Goal: Information Seeking & Learning: Learn about a topic

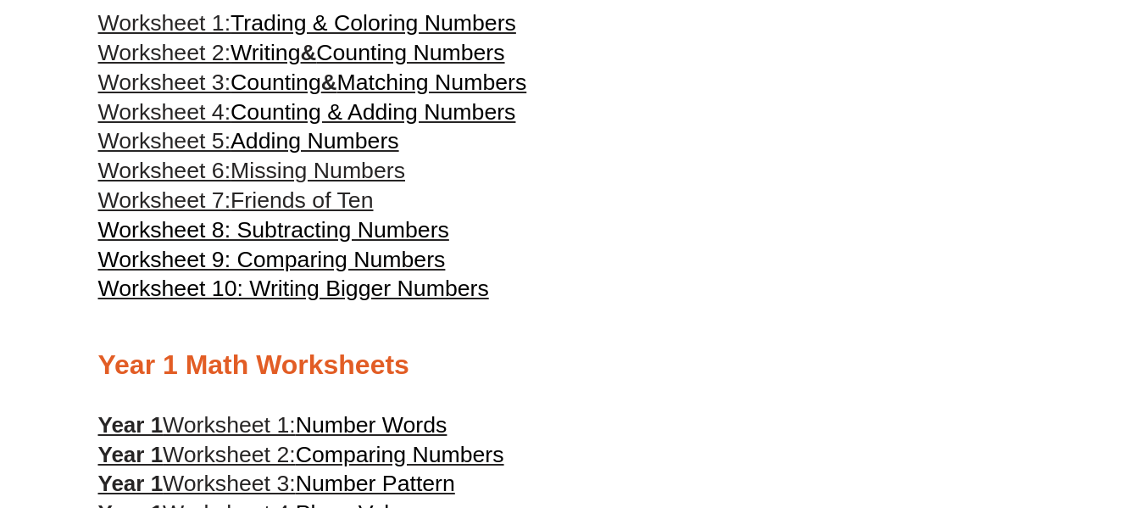
scroll to position [593, 0]
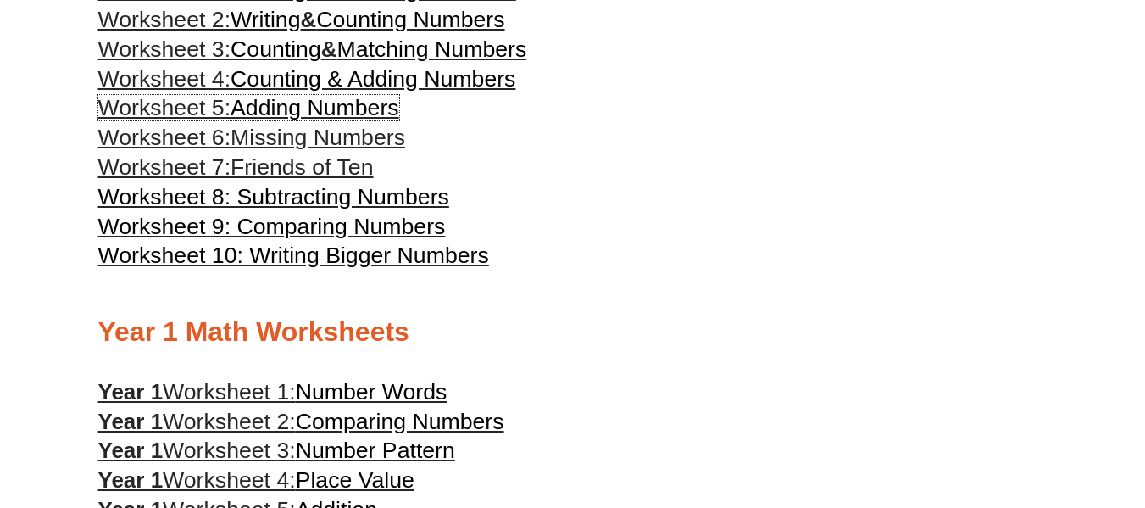
click at [290, 109] on span "Adding Numbers" at bounding box center [315, 107] width 169 height 25
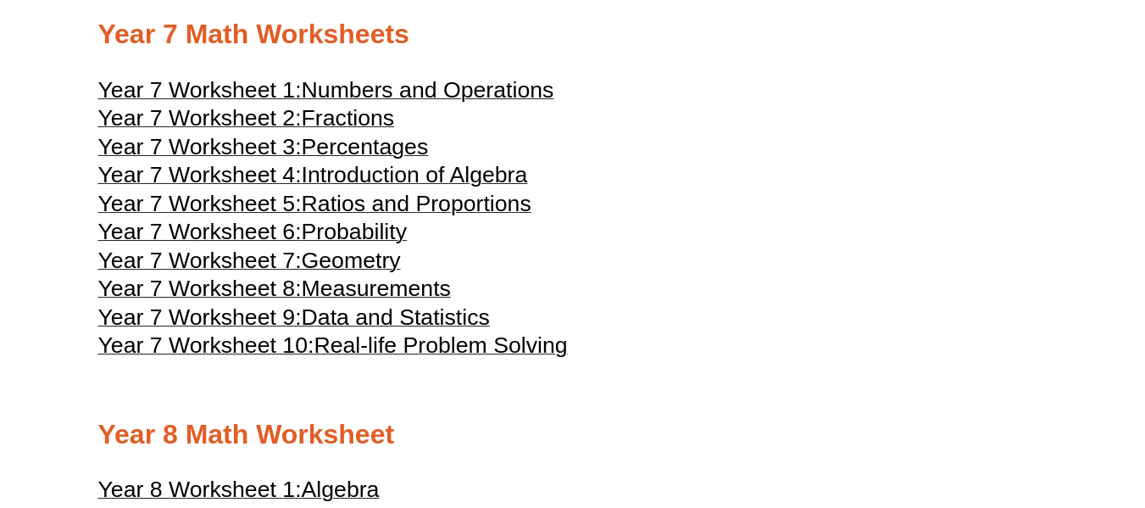
scroll to position [4069, 0]
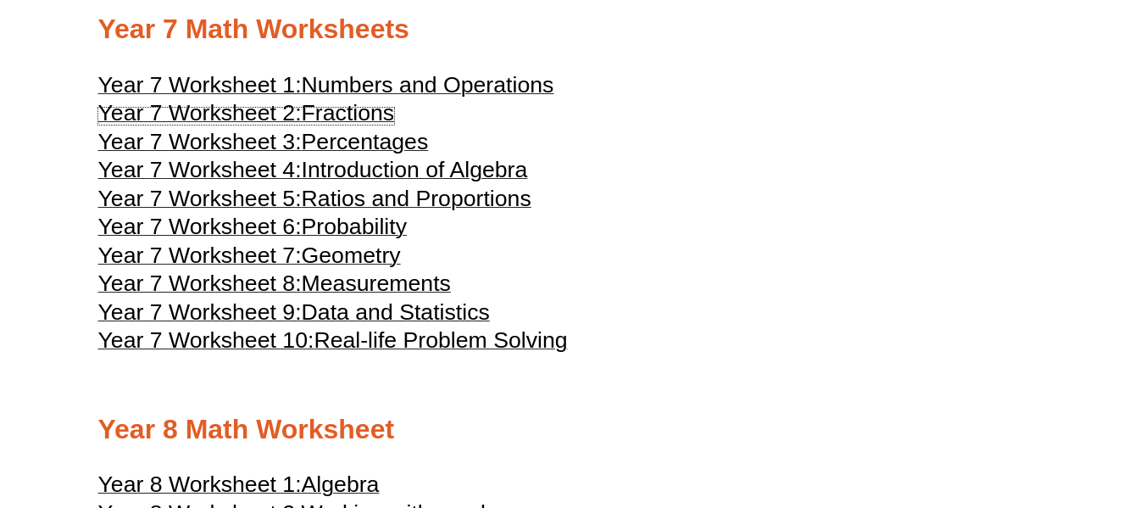
click at [379, 113] on span "Fractions" at bounding box center [348, 112] width 93 height 25
click at [350, 251] on span "Geometry" at bounding box center [351, 254] width 99 height 25
click at [412, 86] on span "Numbers and Operations" at bounding box center [428, 84] width 253 height 25
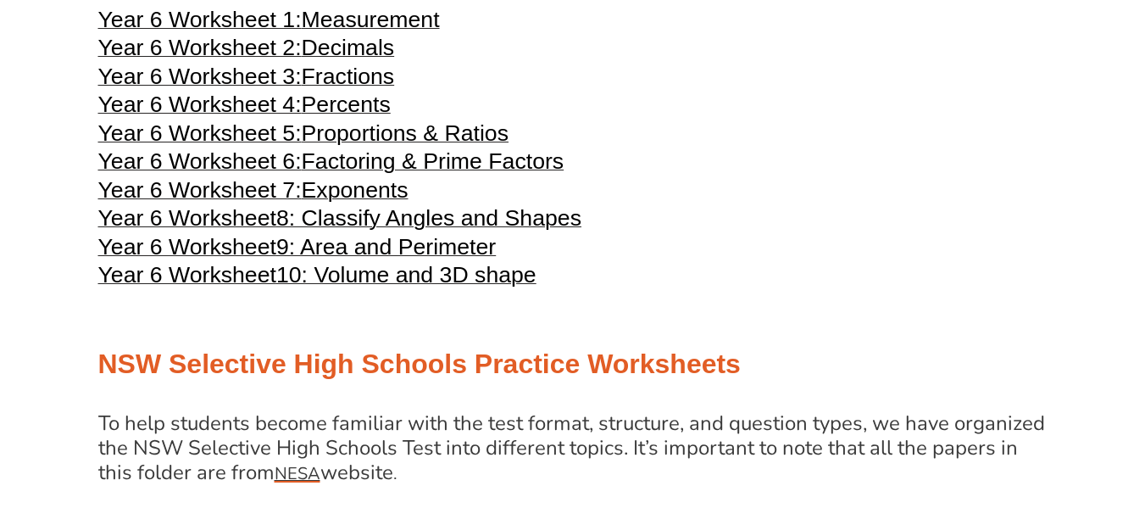
scroll to position [2797, 0]
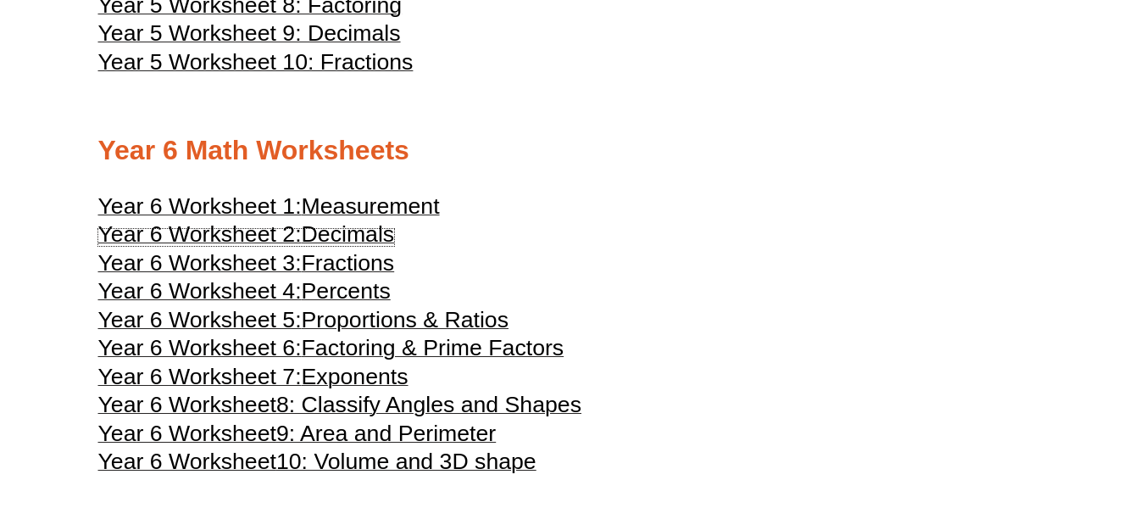
click at [375, 231] on span "Decimals" at bounding box center [348, 233] width 93 height 25
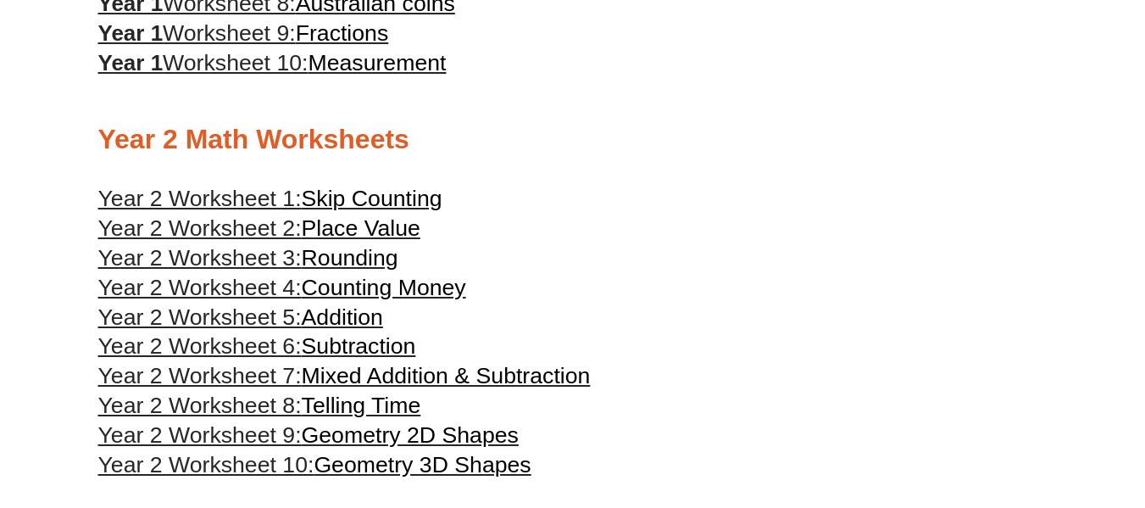
scroll to position [1271, 0]
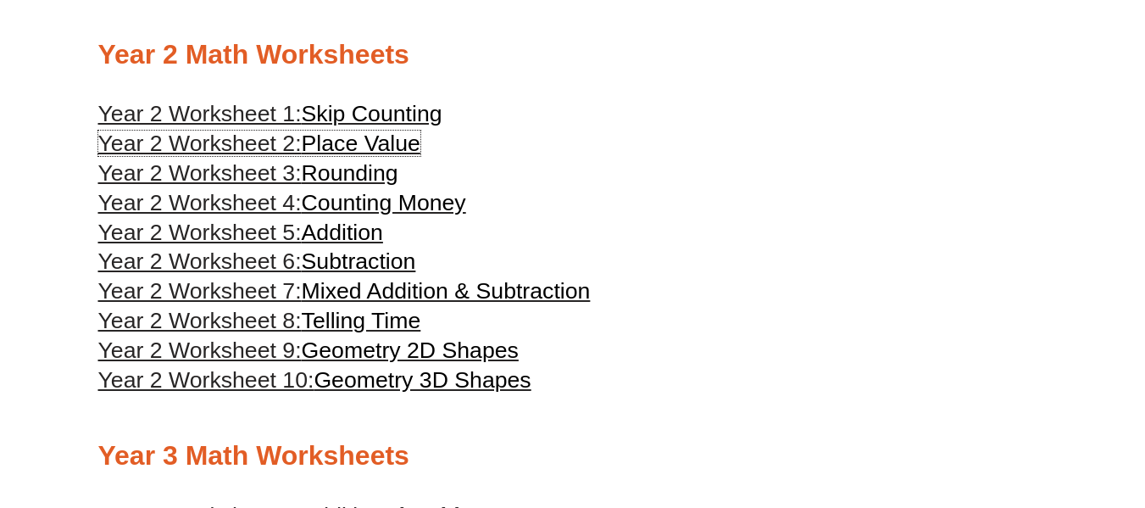
click at [386, 136] on span "Place Value" at bounding box center [361, 143] width 119 height 25
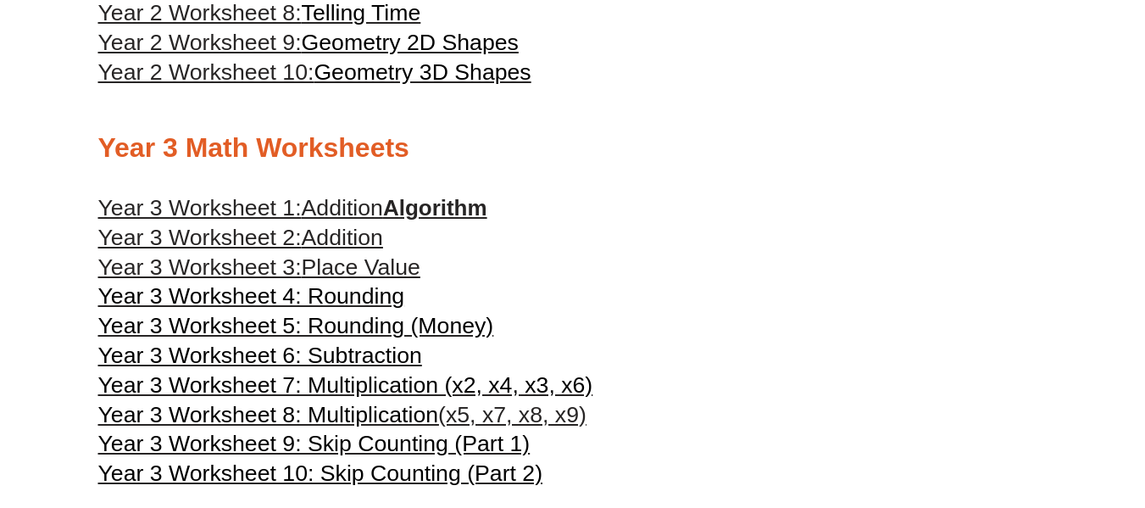
scroll to position [1611, 0]
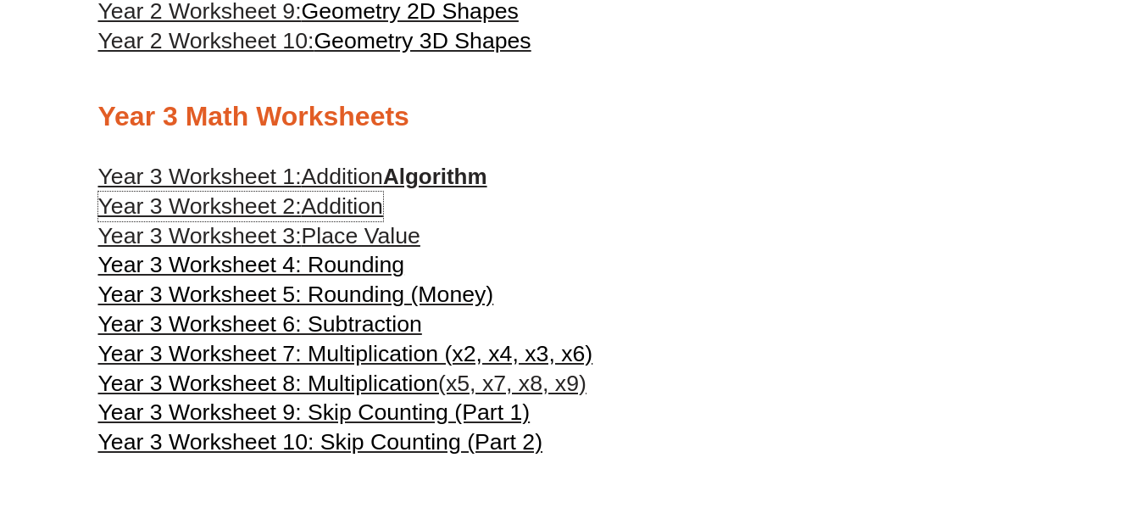
click at [361, 209] on span "Addition" at bounding box center [342, 205] width 81 height 25
click at [511, 385] on span "(x5, x7, x8, x9)" at bounding box center [512, 382] width 148 height 25
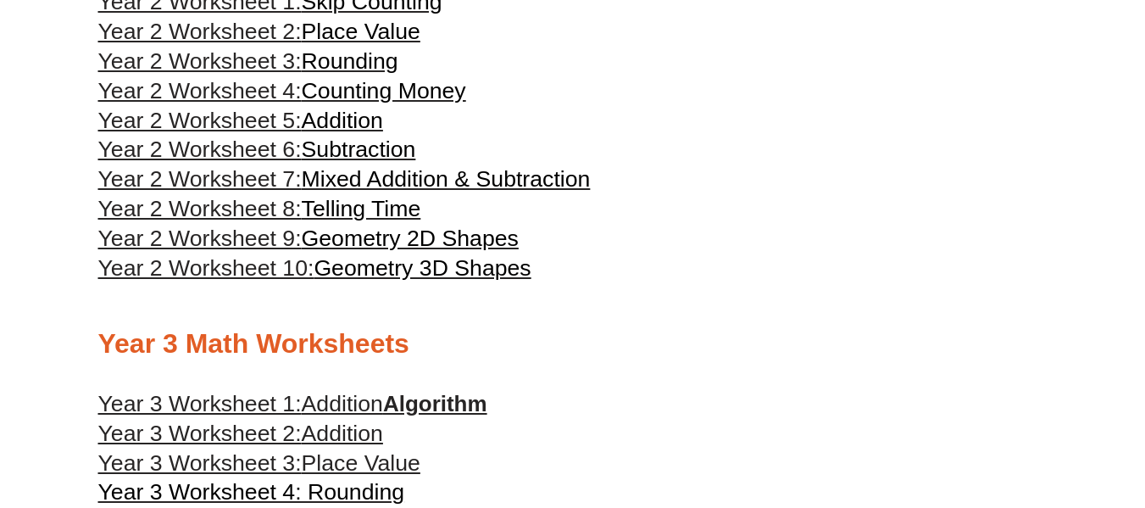
scroll to position [1356, 0]
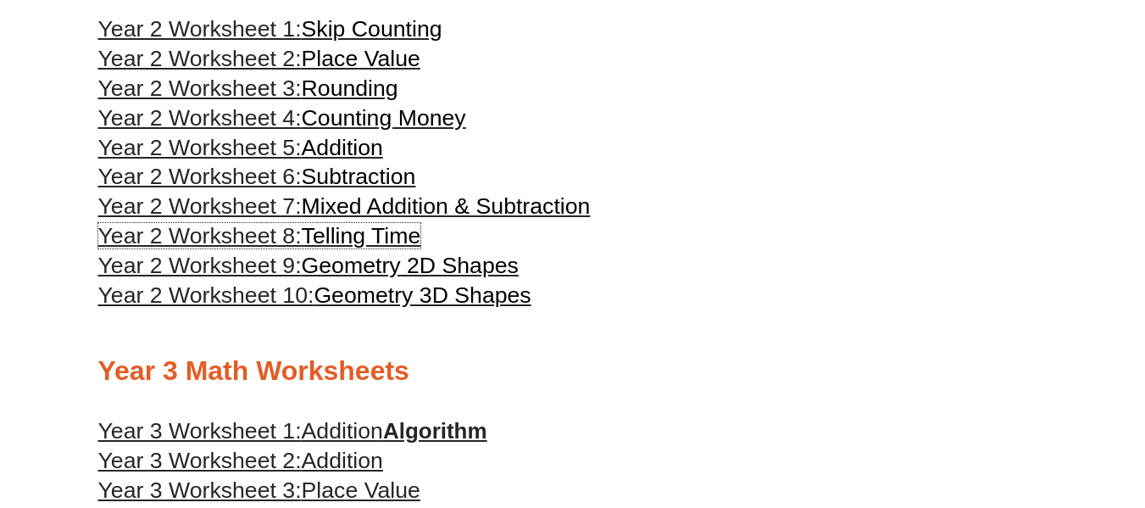
click at [408, 240] on span "Telling Time" at bounding box center [362, 235] width 120 height 25
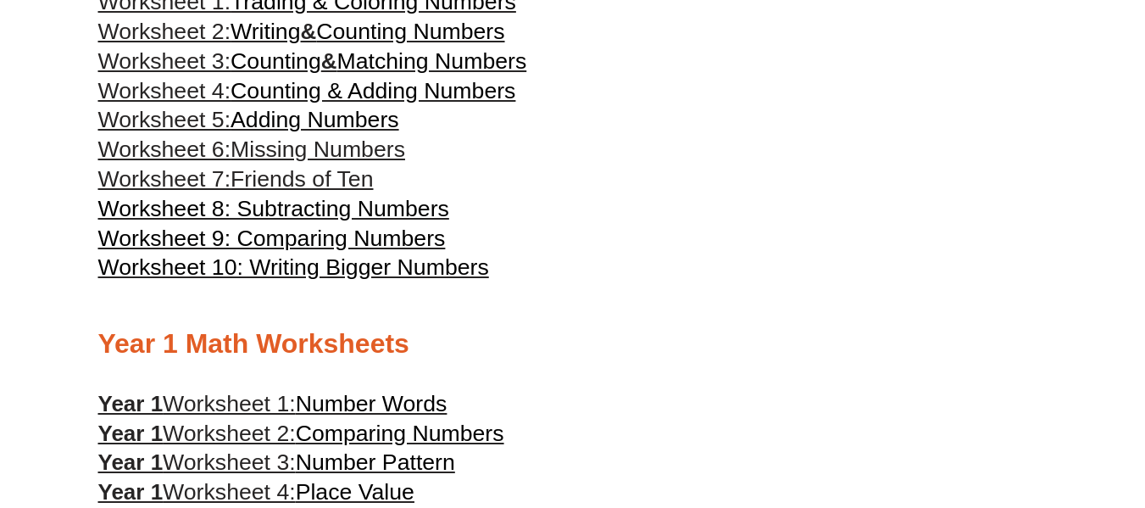
scroll to position [424, 0]
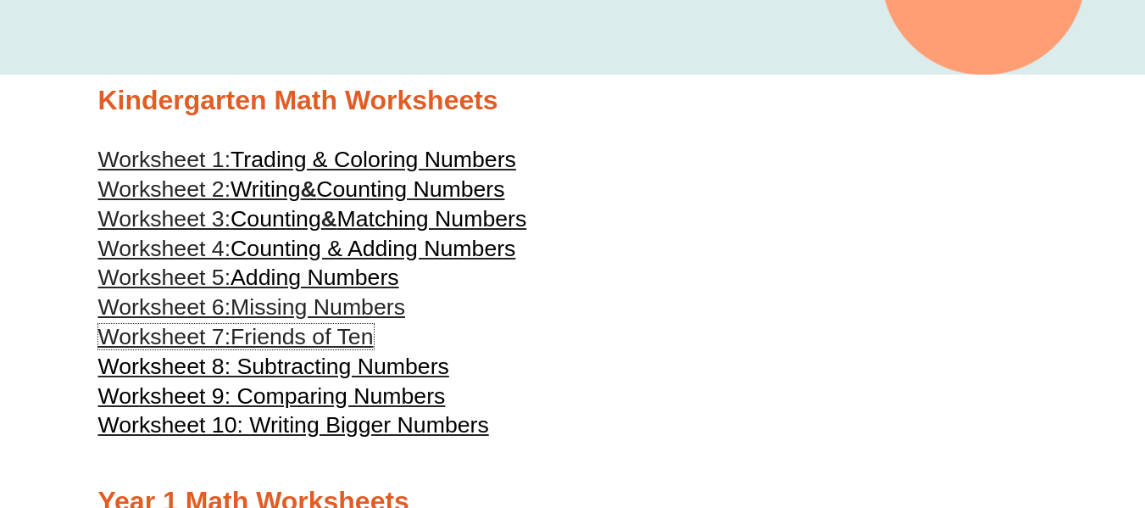
click at [337, 330] on span "Friends of Ten" at bounding box center [302, 336] width 142 height 25
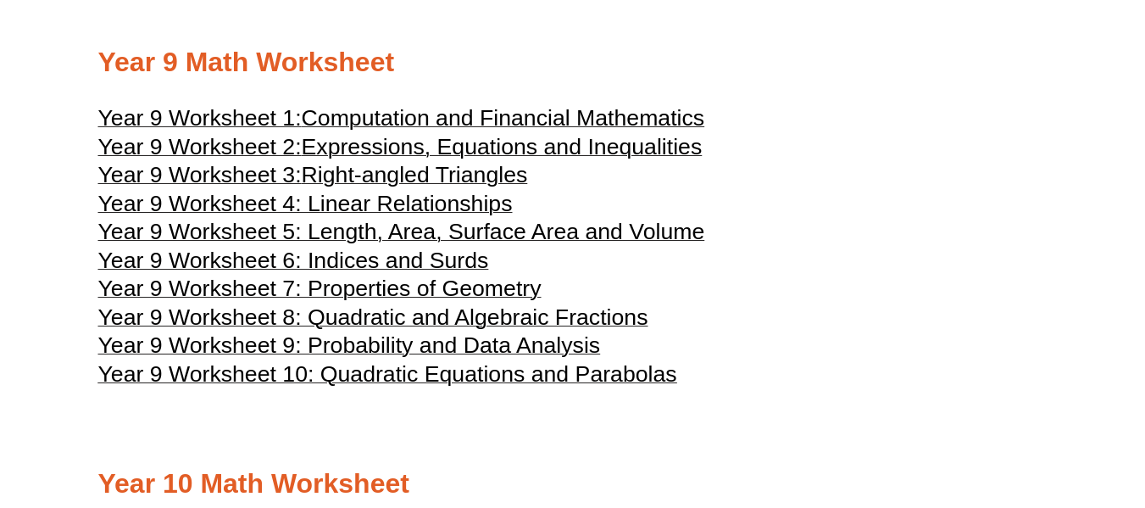
scroll to position [4832, 0]
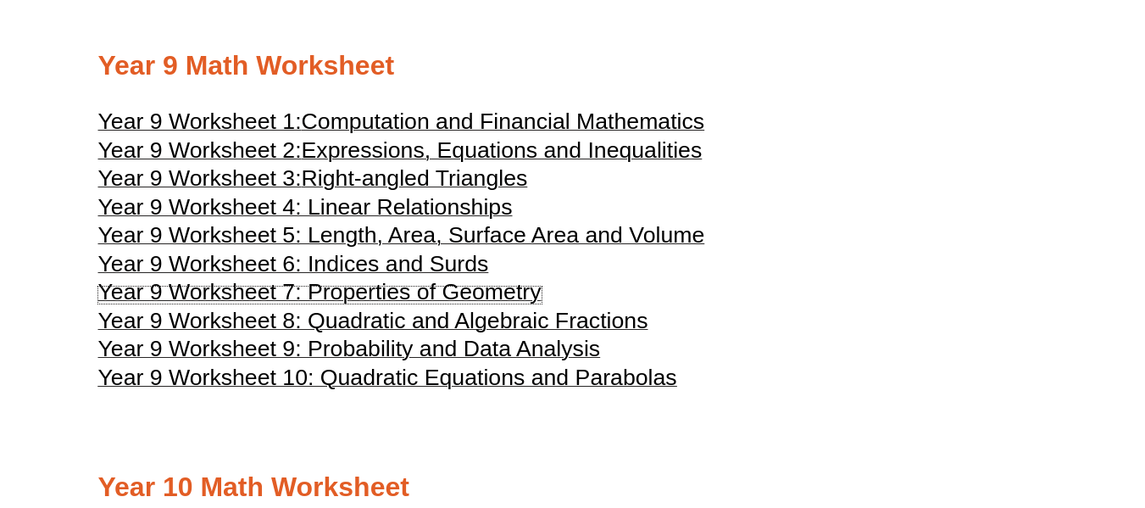
click at [465, 294] on span "Year 9 Worksheet 7: Properties of Geometry" at bounding box center [319, 291] width 443 height 25
